Goal: Information Seeking & Learning: Find specific fact

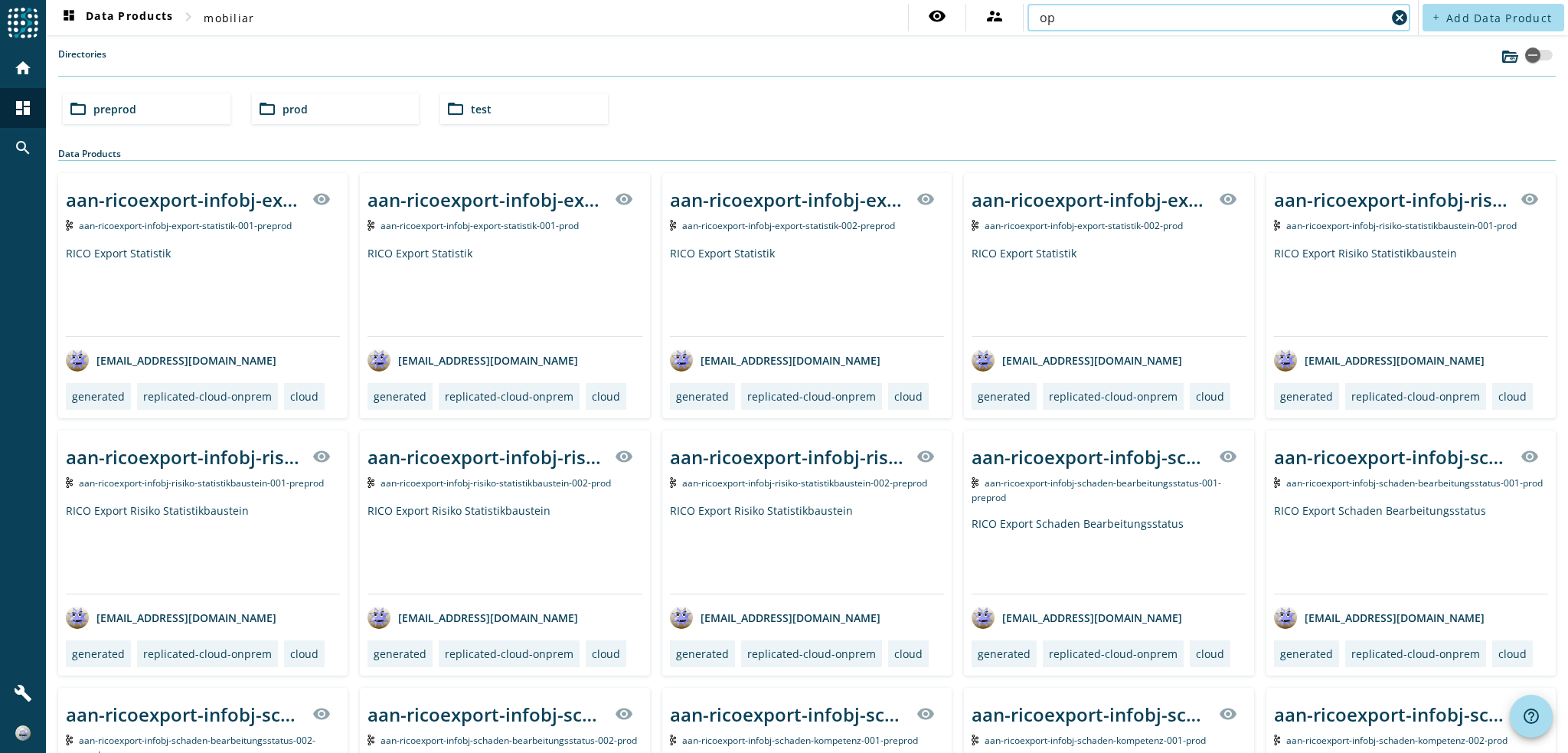
type input "o"
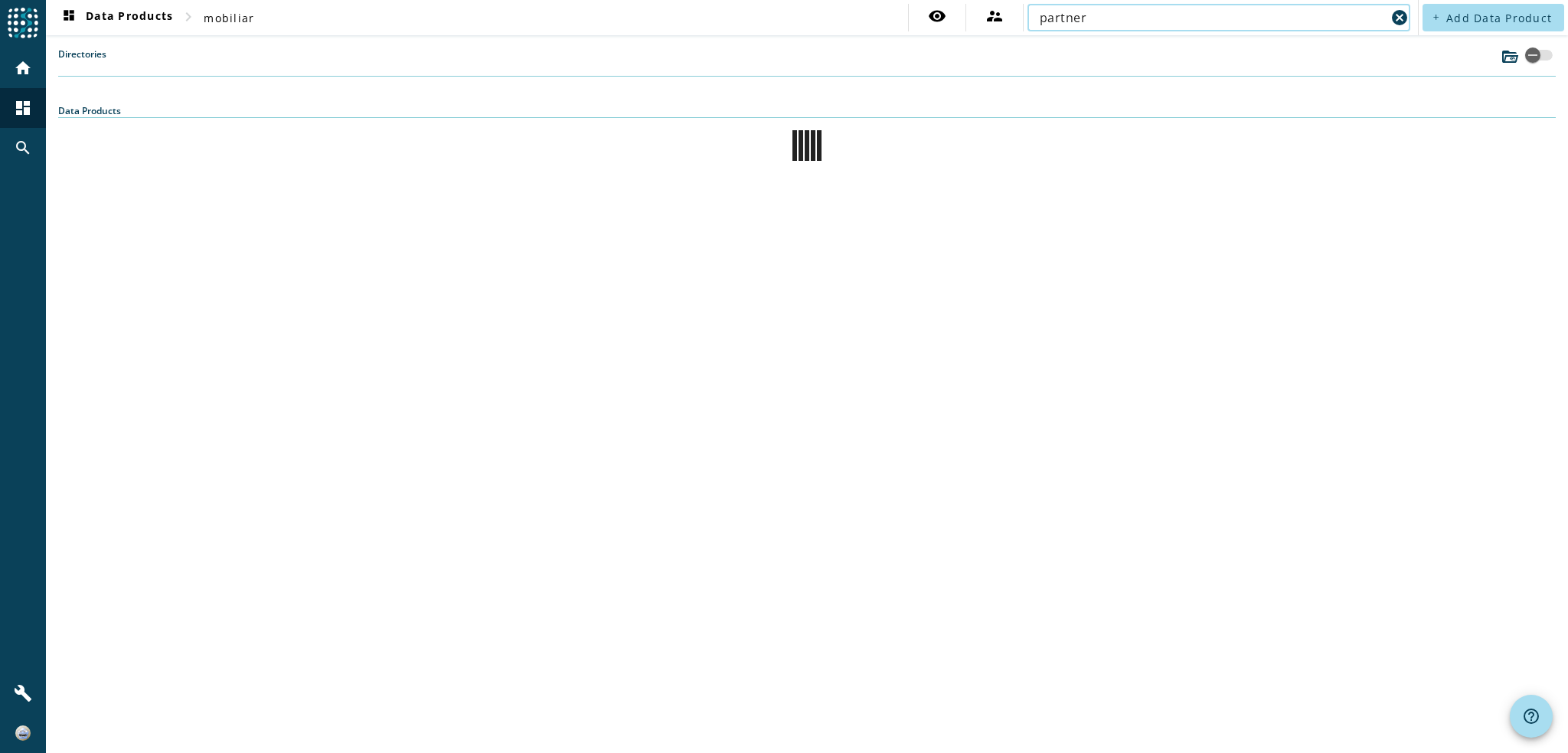
type input "partner"
